Goal: Transaction & Acquisition: Purchase product/service

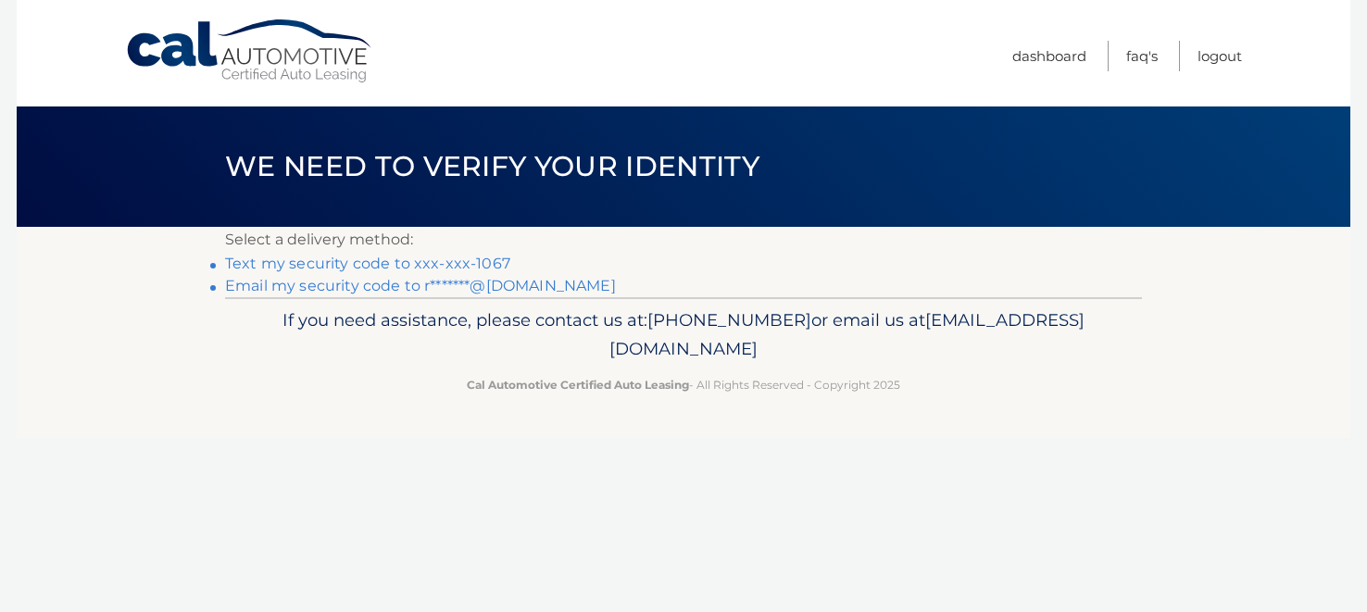
click at [468, 262] on link "Text my security code to xxx-xxx-1067" at bounding box center [367, 264] width 285 height 18
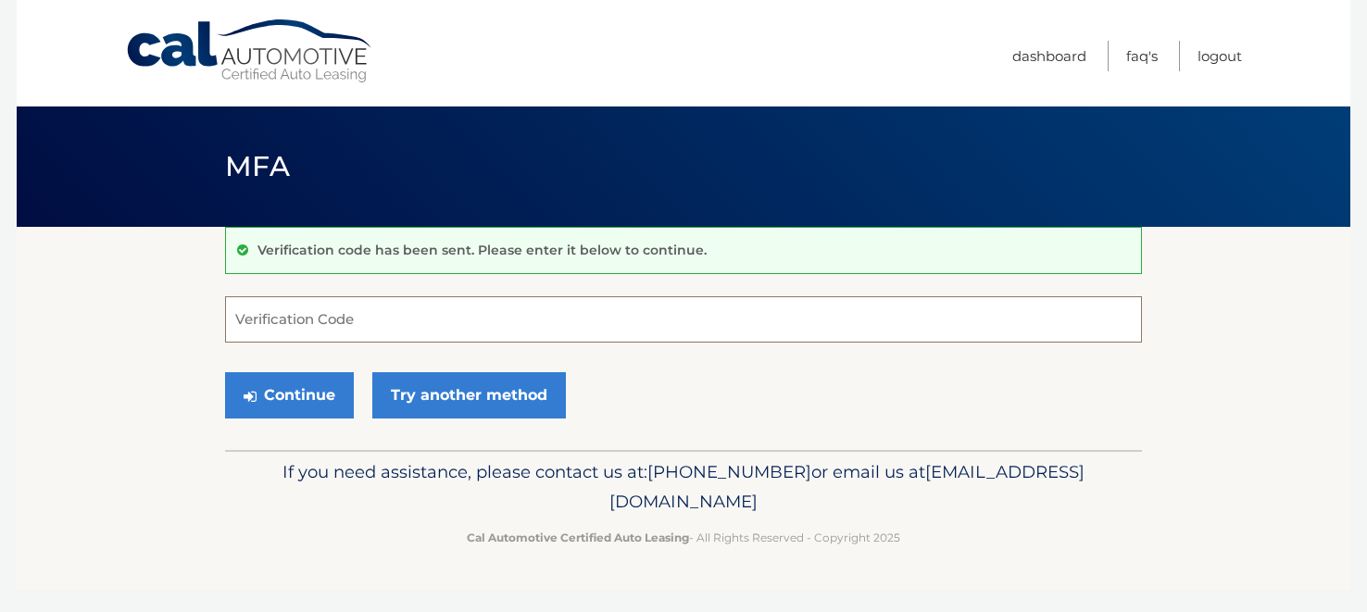
click at [445, 308] on input "Verification Code" at bounding box center [683, 319] width 917 height 46
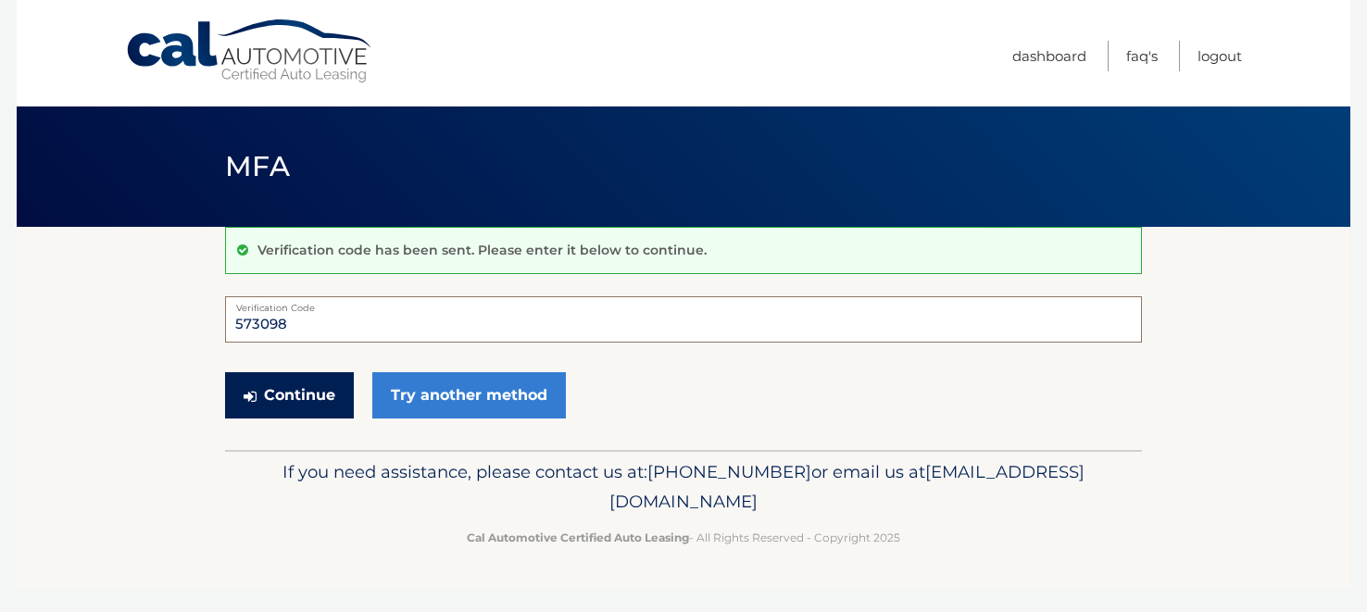
type input "573098"
click at [292, 398] on button "Continue" at bounding box center [289, 395] width 129 height 46
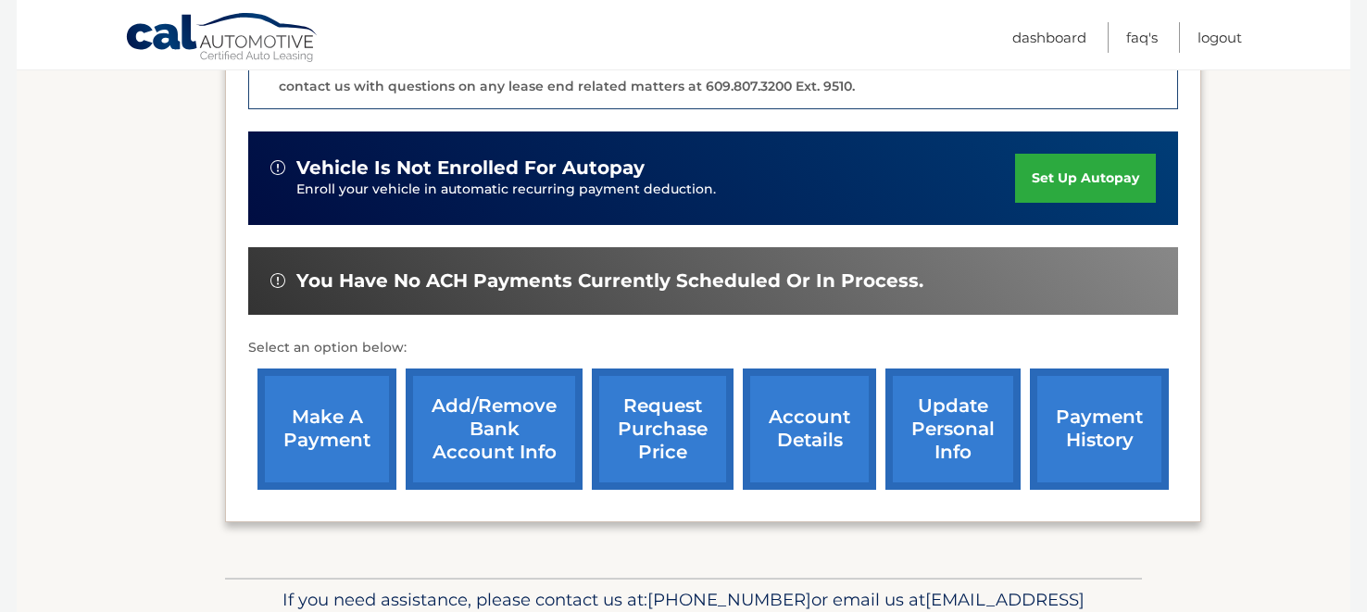
scroll to position [545, 0]
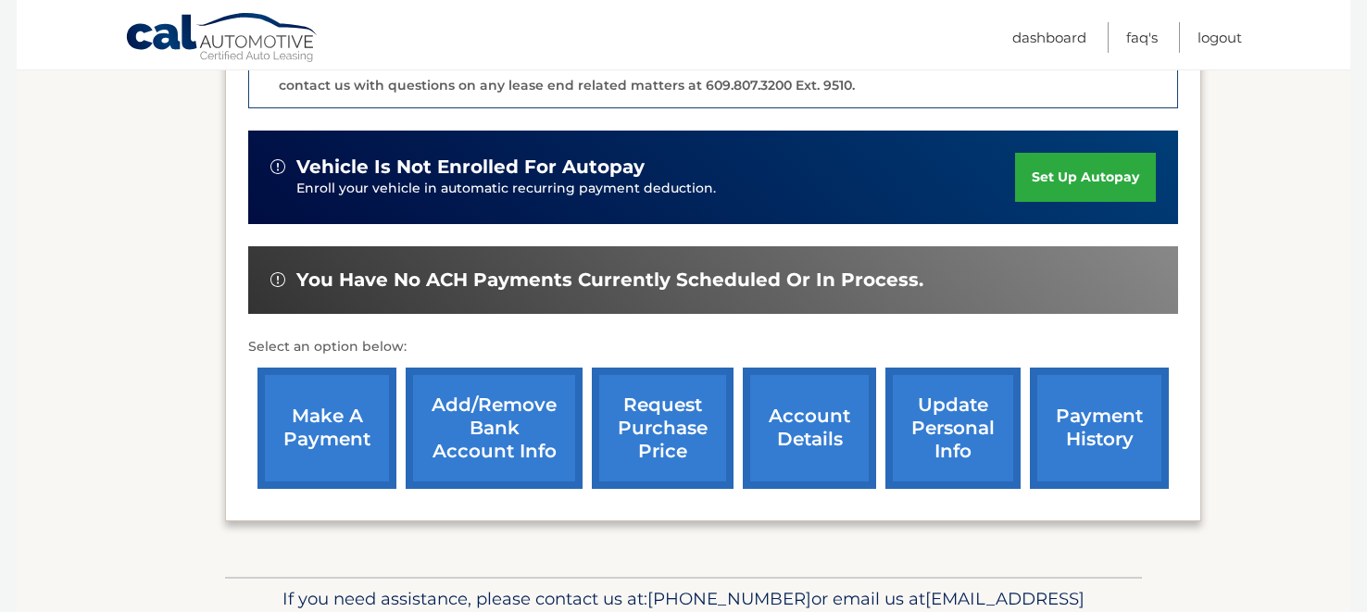
click at [966, 391] on link "update personal info" at bounding box center [952, 428] width 135 height 121
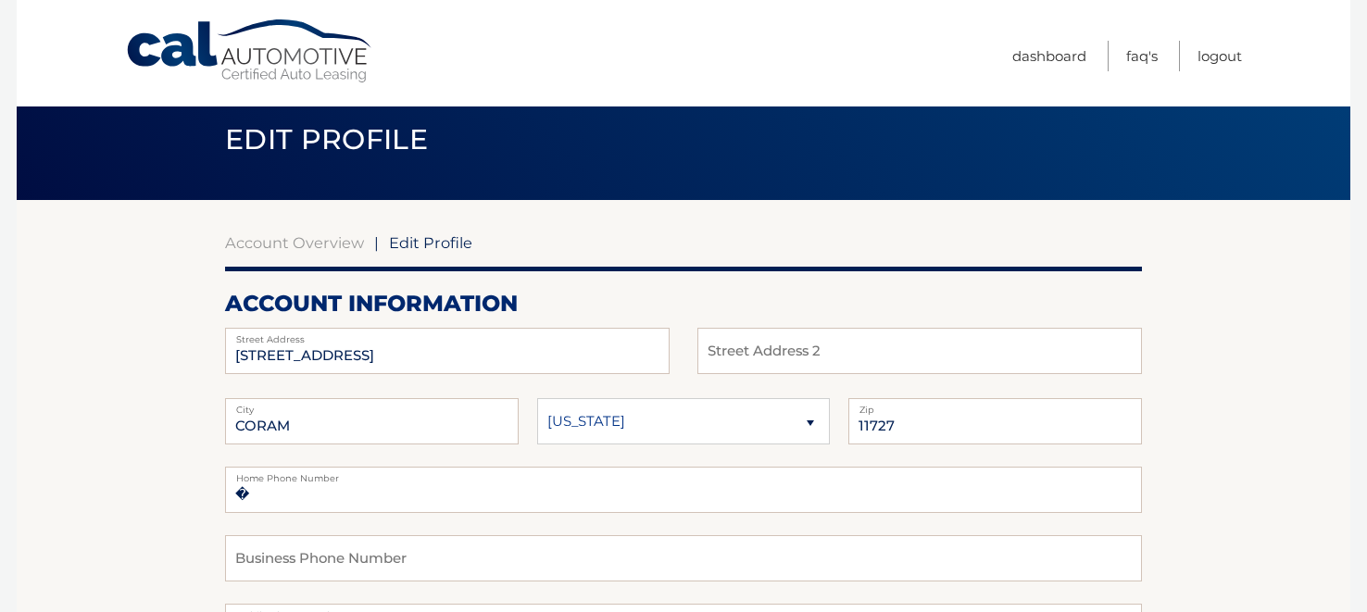
scroll to position [24, 0]
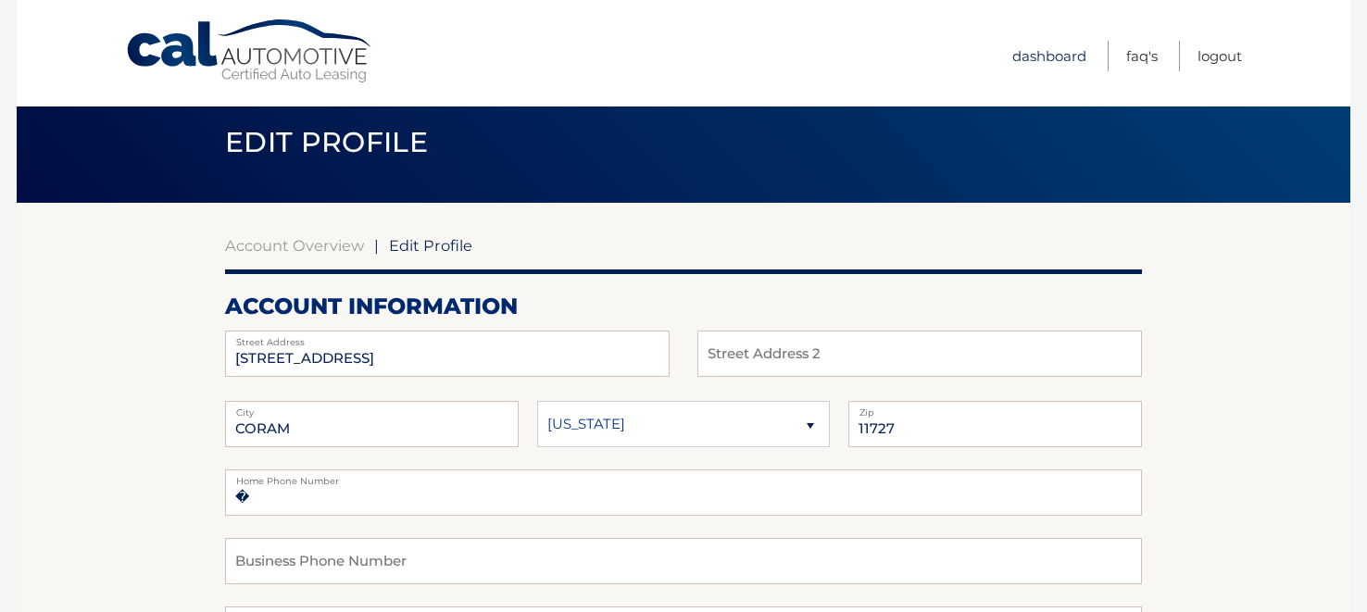
click at [1046, 55] on link "Dashboard" at bounding box center [1049, 56] width 74 height 31
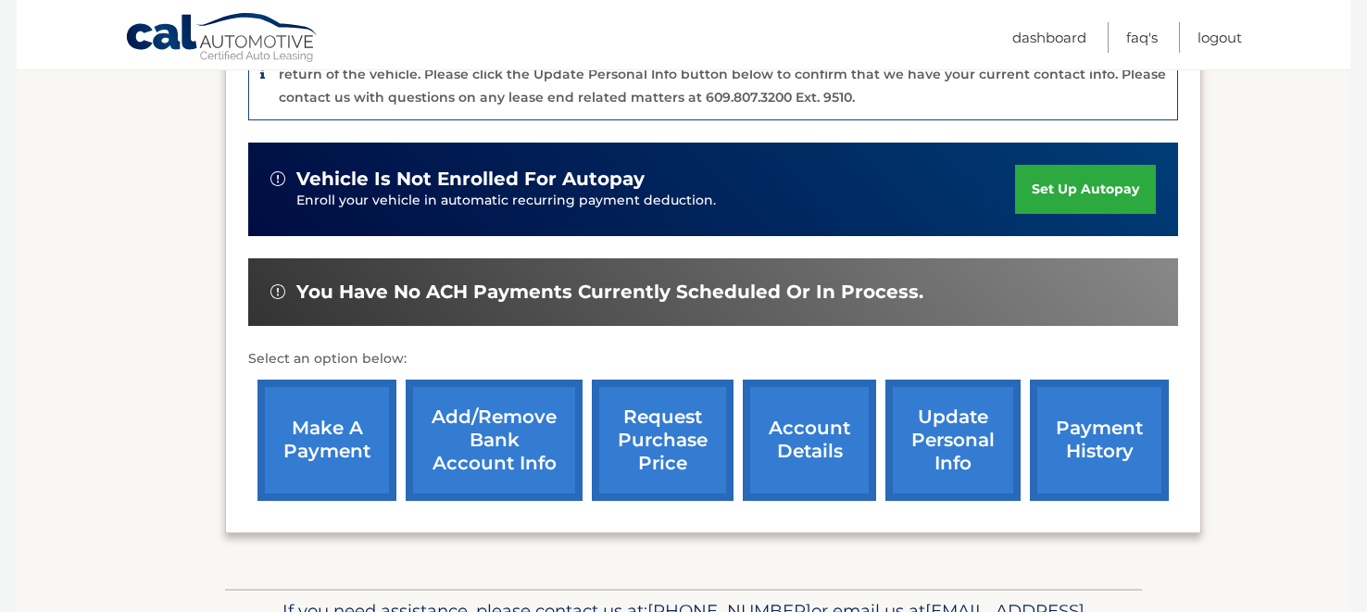
scroll to position [535, 0]
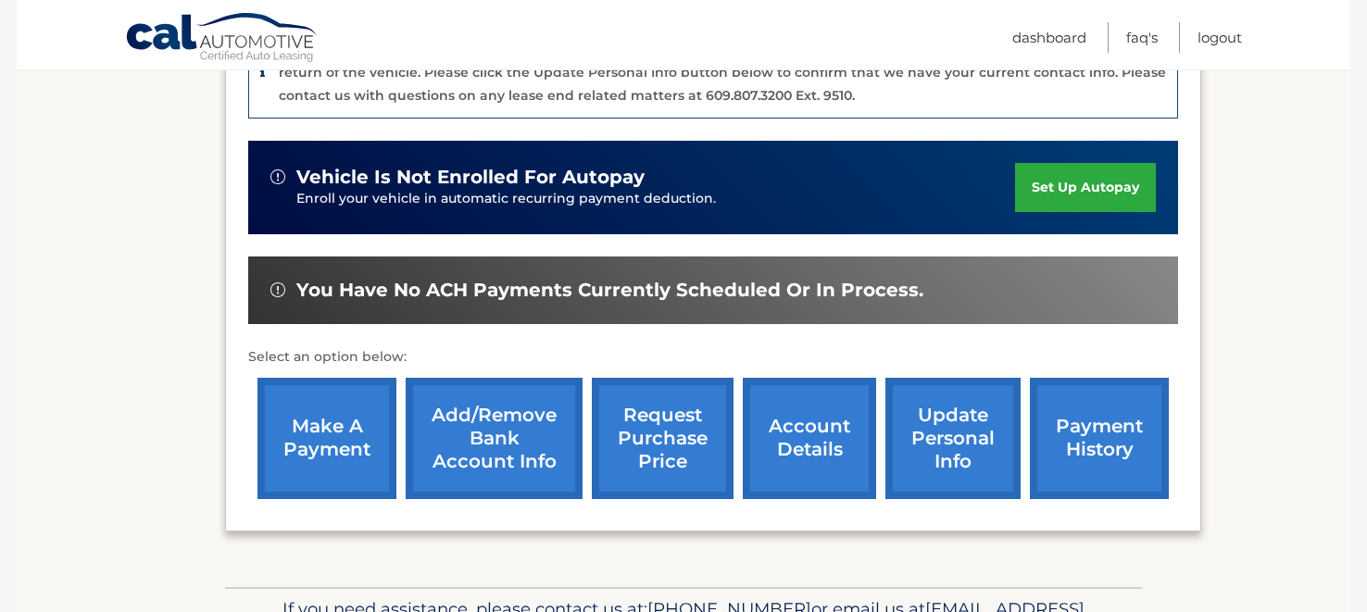
click at [309, 429] on link "make a payment" at bounding box center [326, 438] width 139 height 121
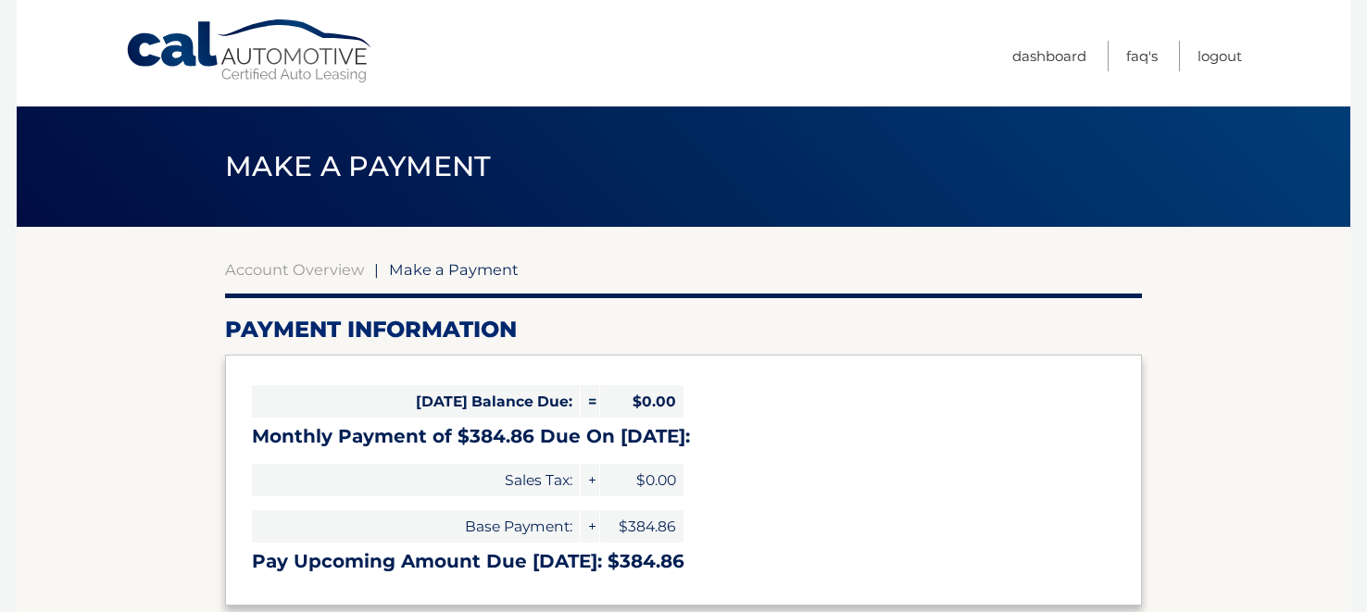
select select "ZjA5NDFlYjUtNTQ4YS00OTNkLWI3NjItNjIwMjFhZWZmZDMw"
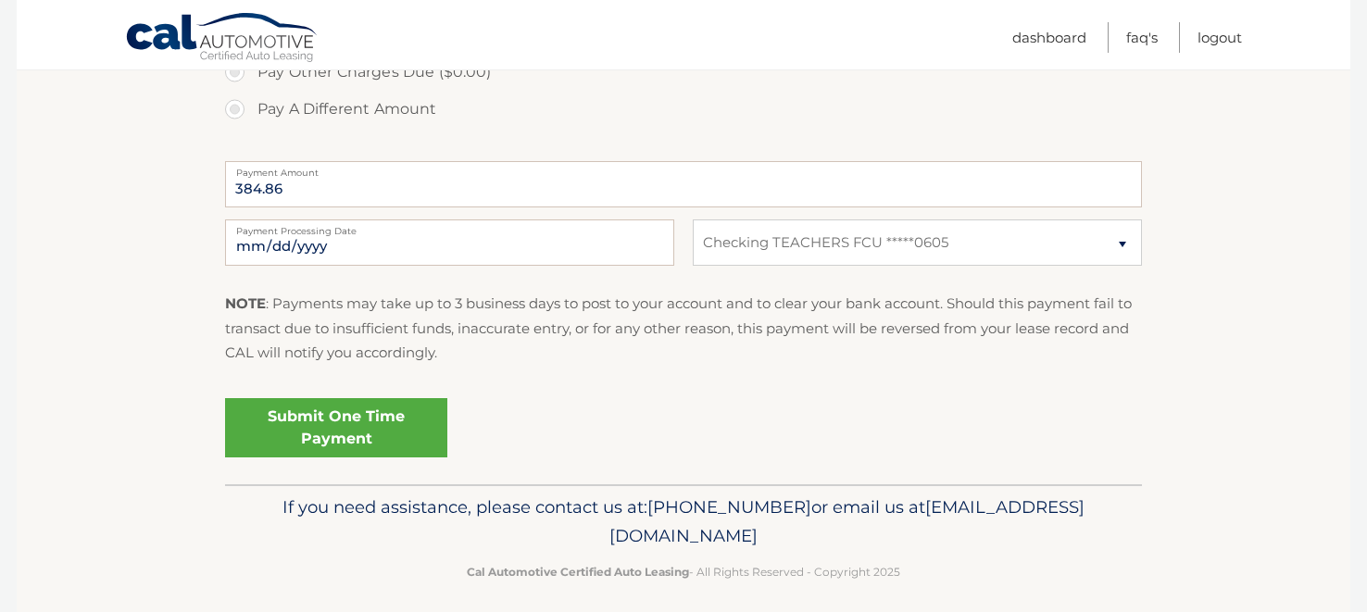
scroll to position [702, 0]
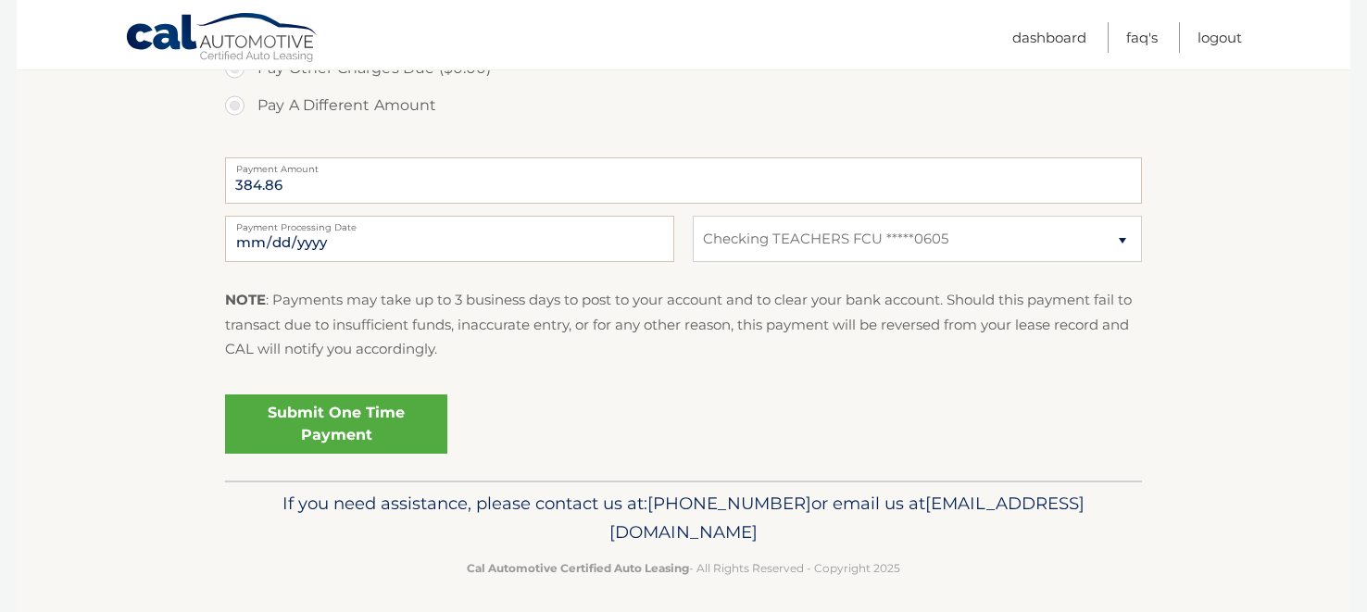
click at [319, 422] on link "Submit One Time Payment" at bounding box center [336, 424] width 222 height 59
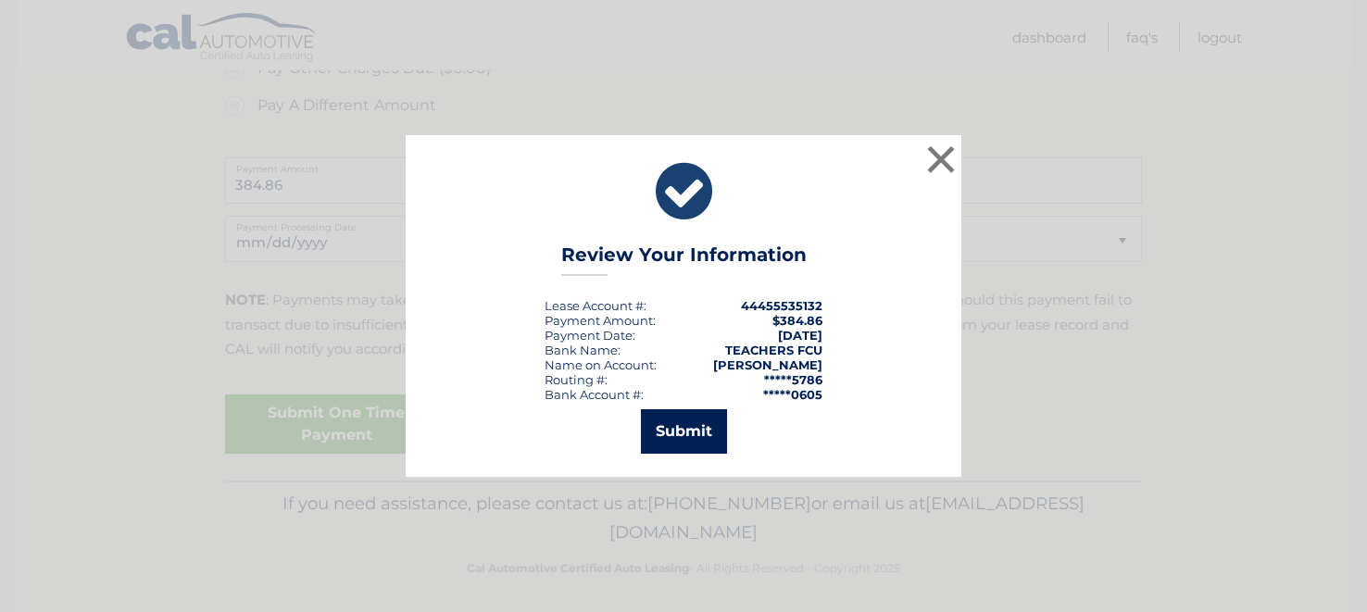
click at [680, 431] on button "Submit" at bounding box center [684, 431] width 86 height 44
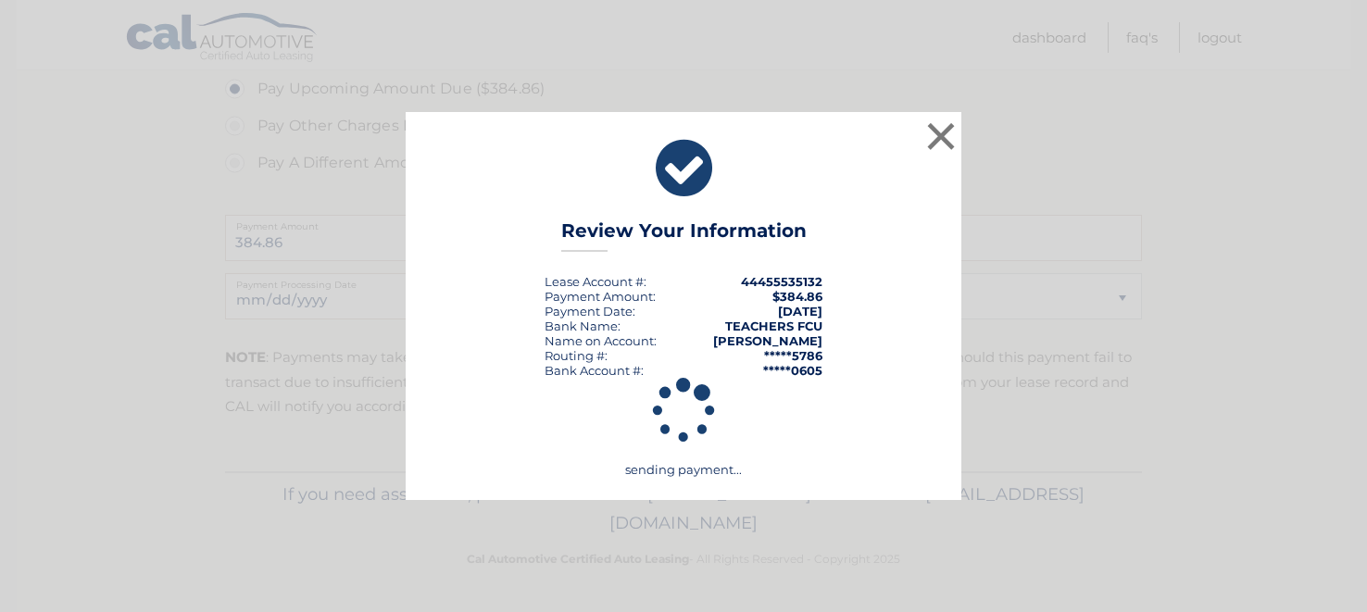
scroll to position [643, 0]
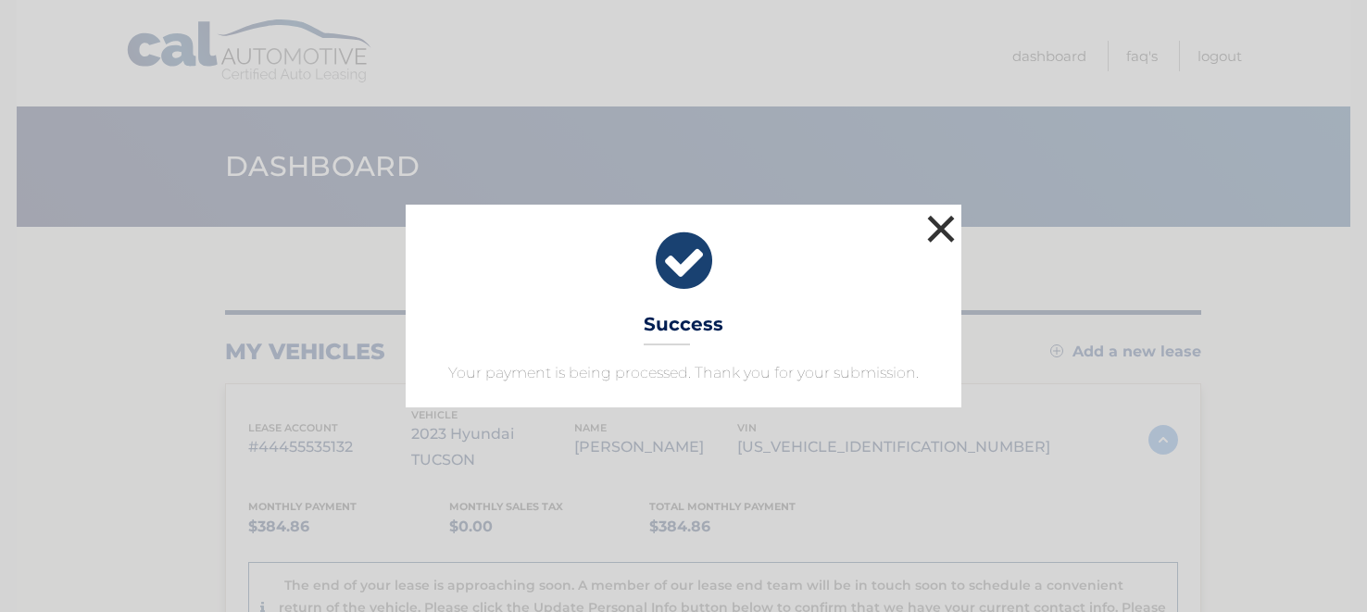
click at [945, 230] on button "×" at bounding box center [940, 228] width 37 height 37
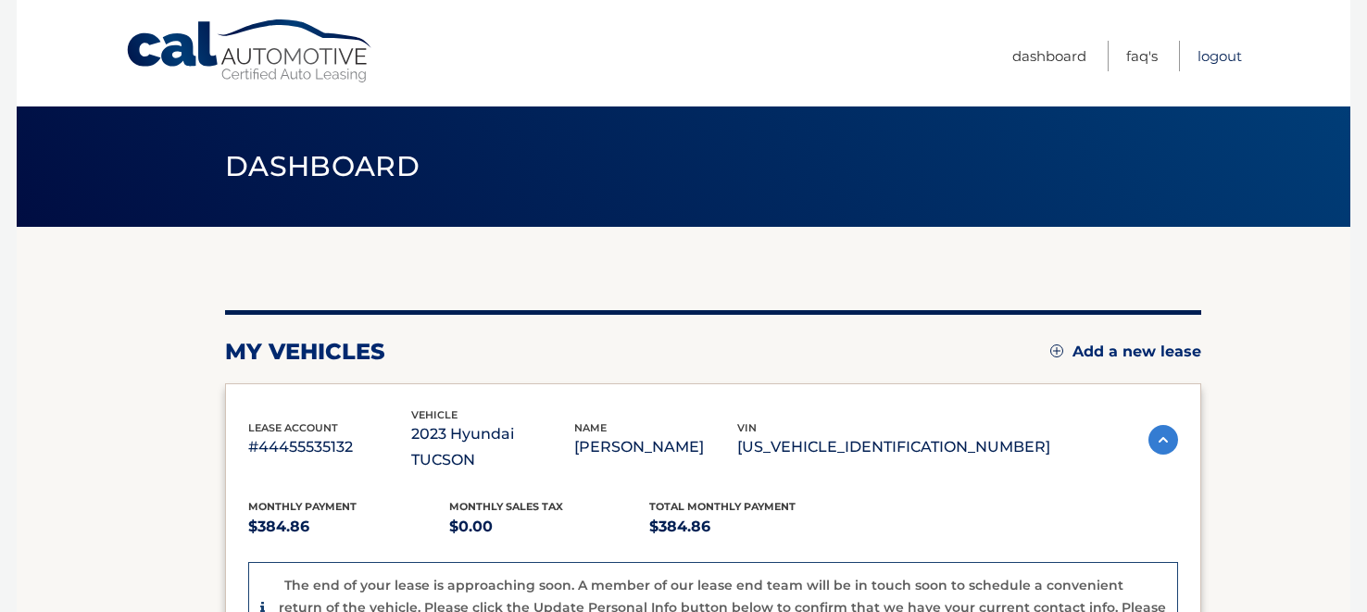
click at [1215, 52] on link "Logout" at bounding box center [1219, 56] width 44 height 31
